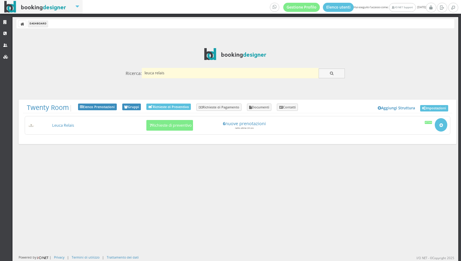
drag, startPoint x: 0, startPoint y: 0, endPoint x: 169, endPoint y: 70, distance: 183.4
click at [169, 70] on input "leuca relais" at bounding box center [230, 73] width 177 height 10
type input "pianeta maratea"
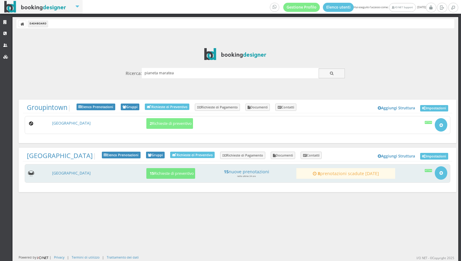
click at [84, 126] on h3 "[GEOGRAPHIC_DATA]" at bounding box center [97, 123] width 96 height 5
click at [87, 174] on link "[GEOGRAPHIC_DATA]" at bounding box center [71, 173] width 38 height 5
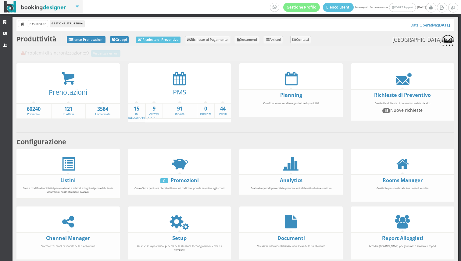
scroll to position [80, 0]
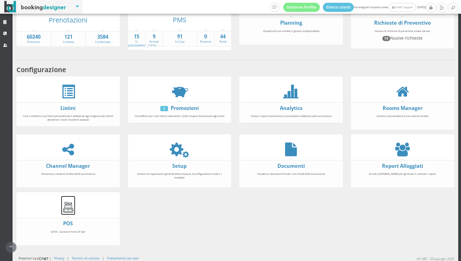
click at [71, 204] on img at bounding box center [68, 208] width 14 height 14
click at [69, 210] on img at bounding box center [68, 208] width 14 height 14
